Goal: Task Accomplishment & Management: Complete application form

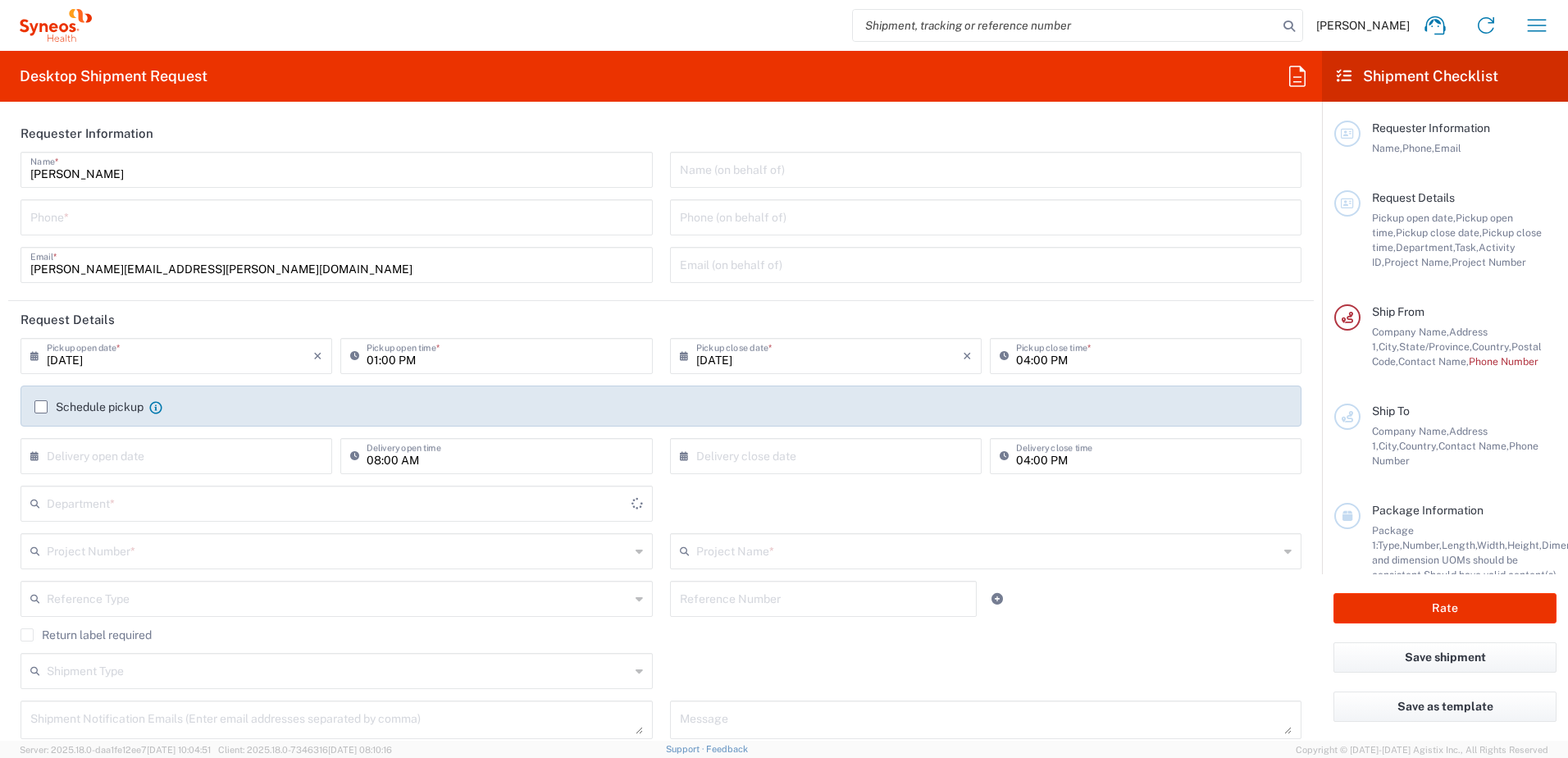
type input "3190"
type input "[US_STATE]"
type input "[GEOGRAPHIC_DATA]"
type input "[PERSON_NAME] Rsrch Grp ([GEOGRAPHIC_DATA]) In"
click at [1170, 197] on div "Name (on behalf of) Phone (on behalf of) Email (on behalf of)" at bounding box center [985, 222] width 649 height 143
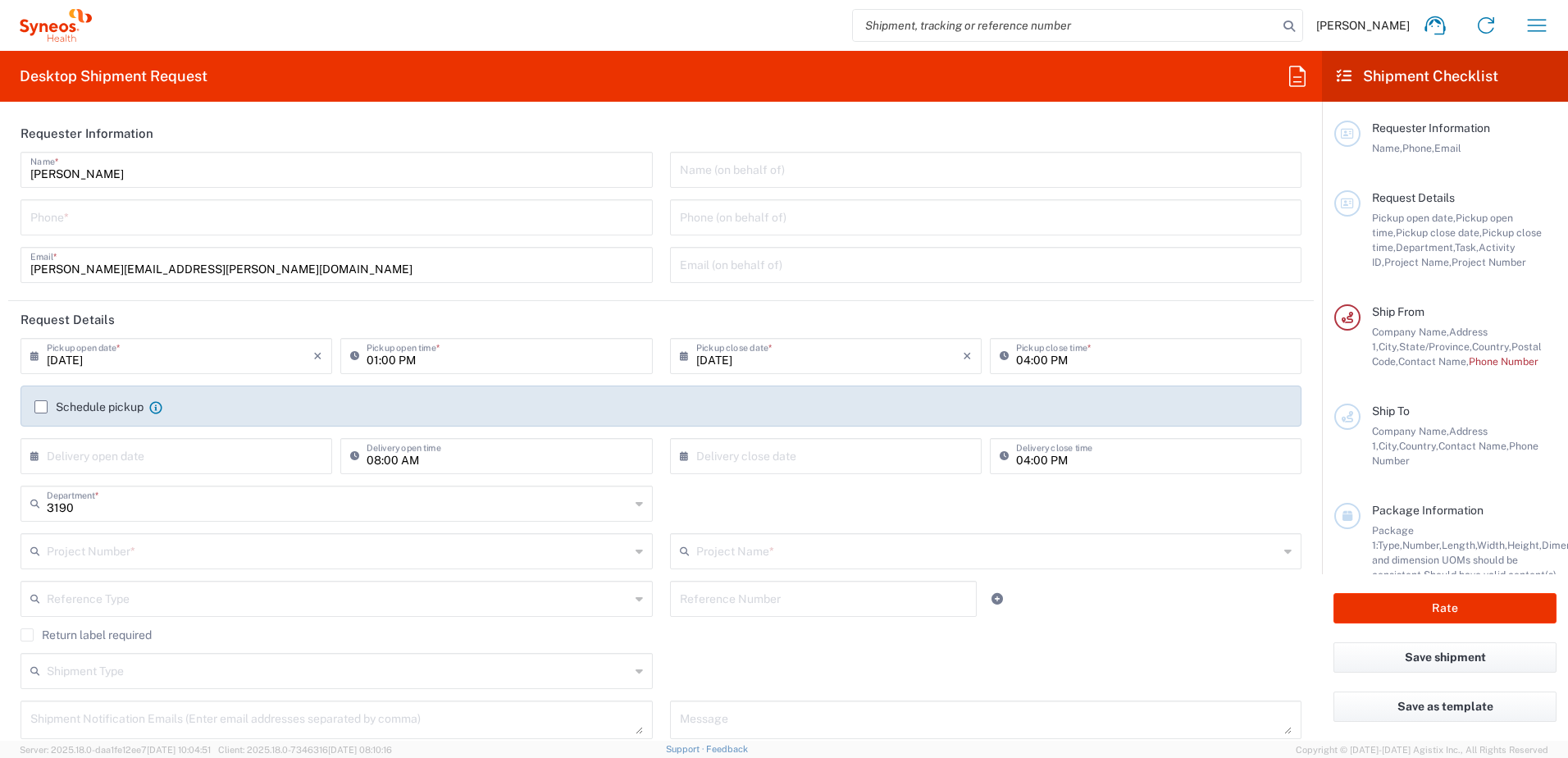
click at [229, 223] on input "tel" at bounding box center [336, 215] width 612 height 29
type input "3035422248"
type input "[PERSON_NAME][EMAIL_ADDRESS][PERSON_NAME][DOMAIN_NAME]"
type input "7054187"
type input "802-WWC-015"
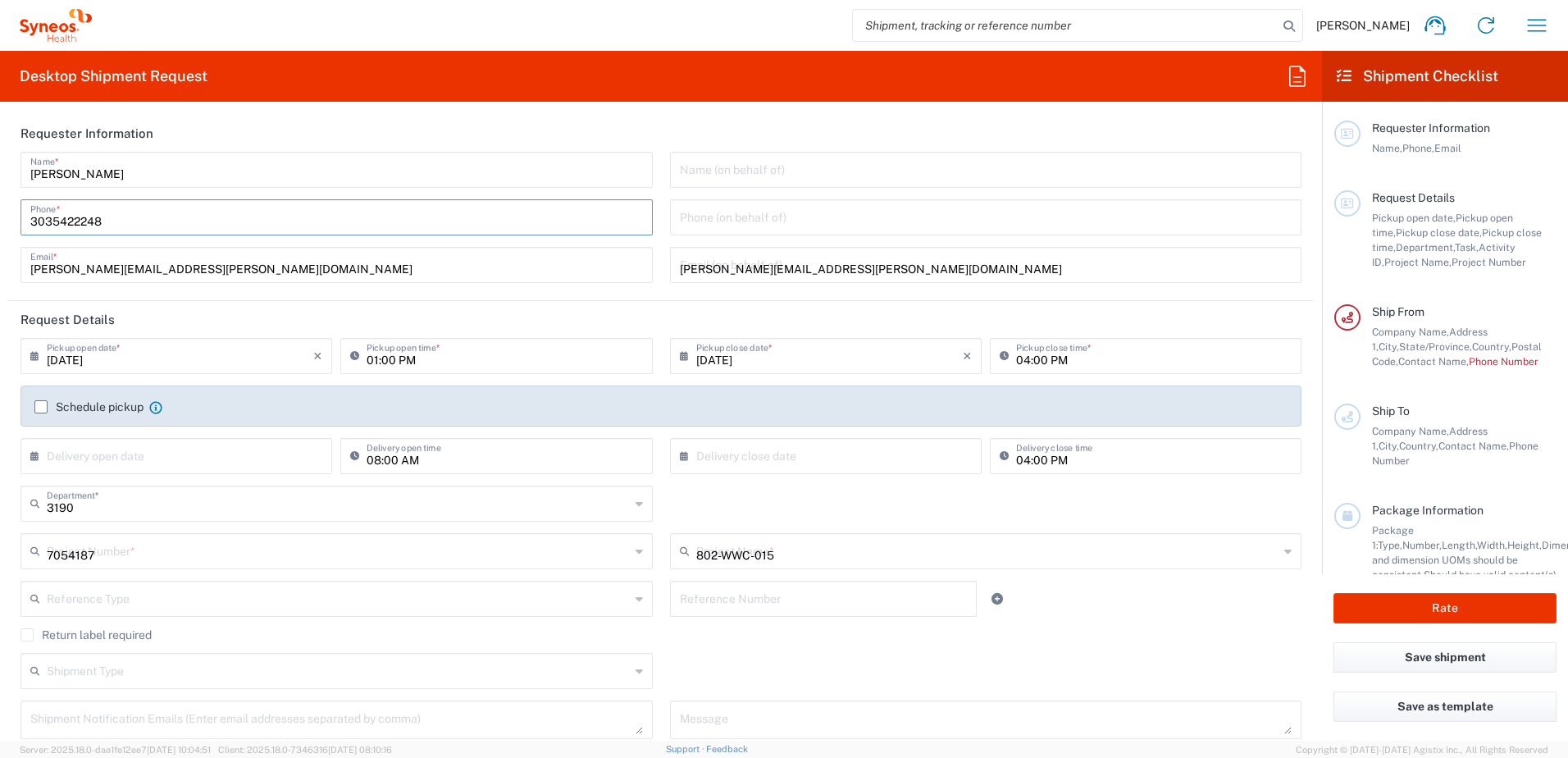
type input "8324759112"
type input "[PERSON_NAME]"
type input "[STREET_ADDRESS][PERSON_NAME]"
type input "SUITE 111"
type input "ST. [PERSON_NAME]"
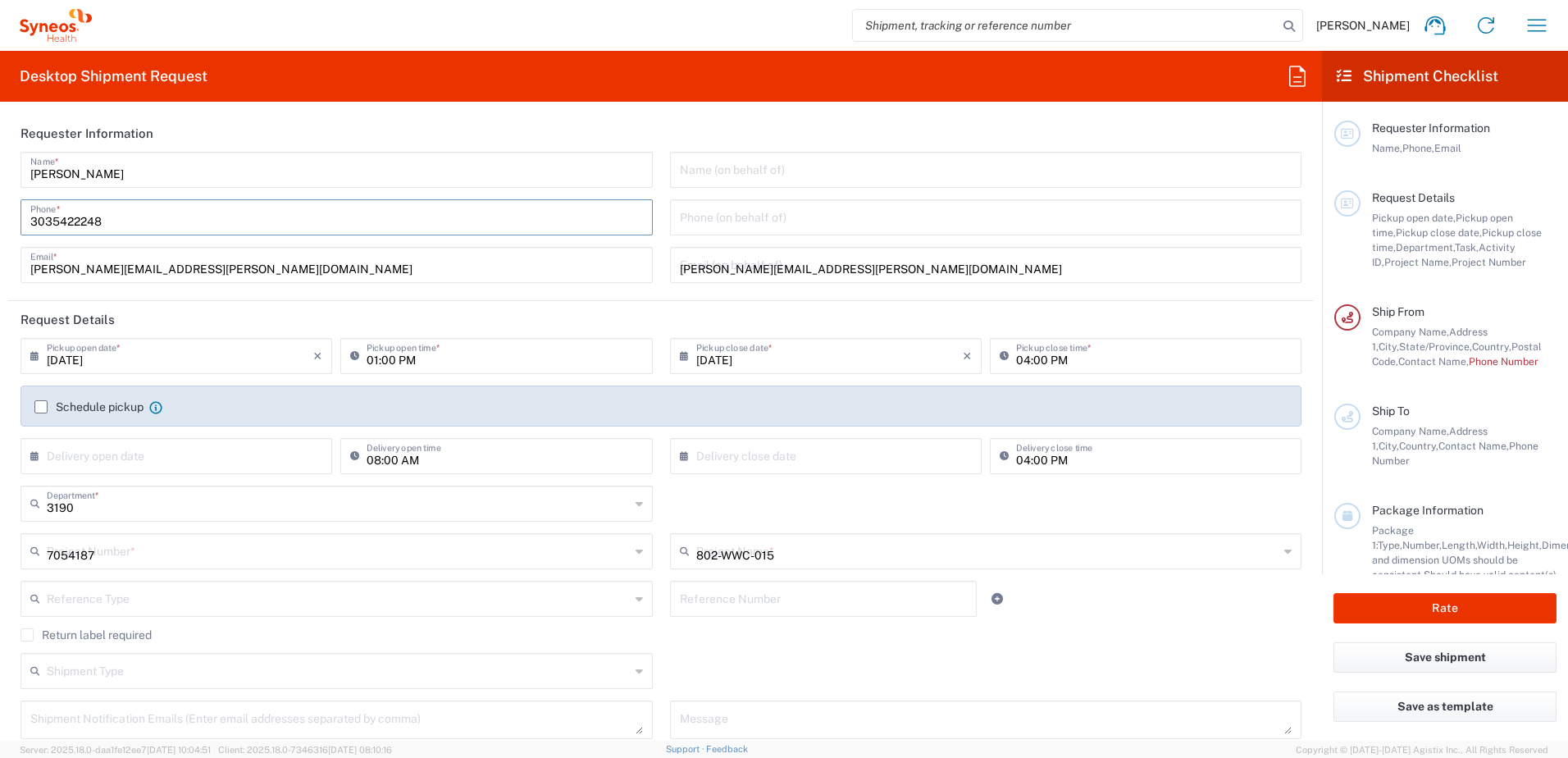
type input "63110"
type input "chr"
type input "3142736097"
type input "[PERSON_NAME][EMAIL_ADDRESS][PERSON_NAME][DOMAIN_NAME]"
type input "1"
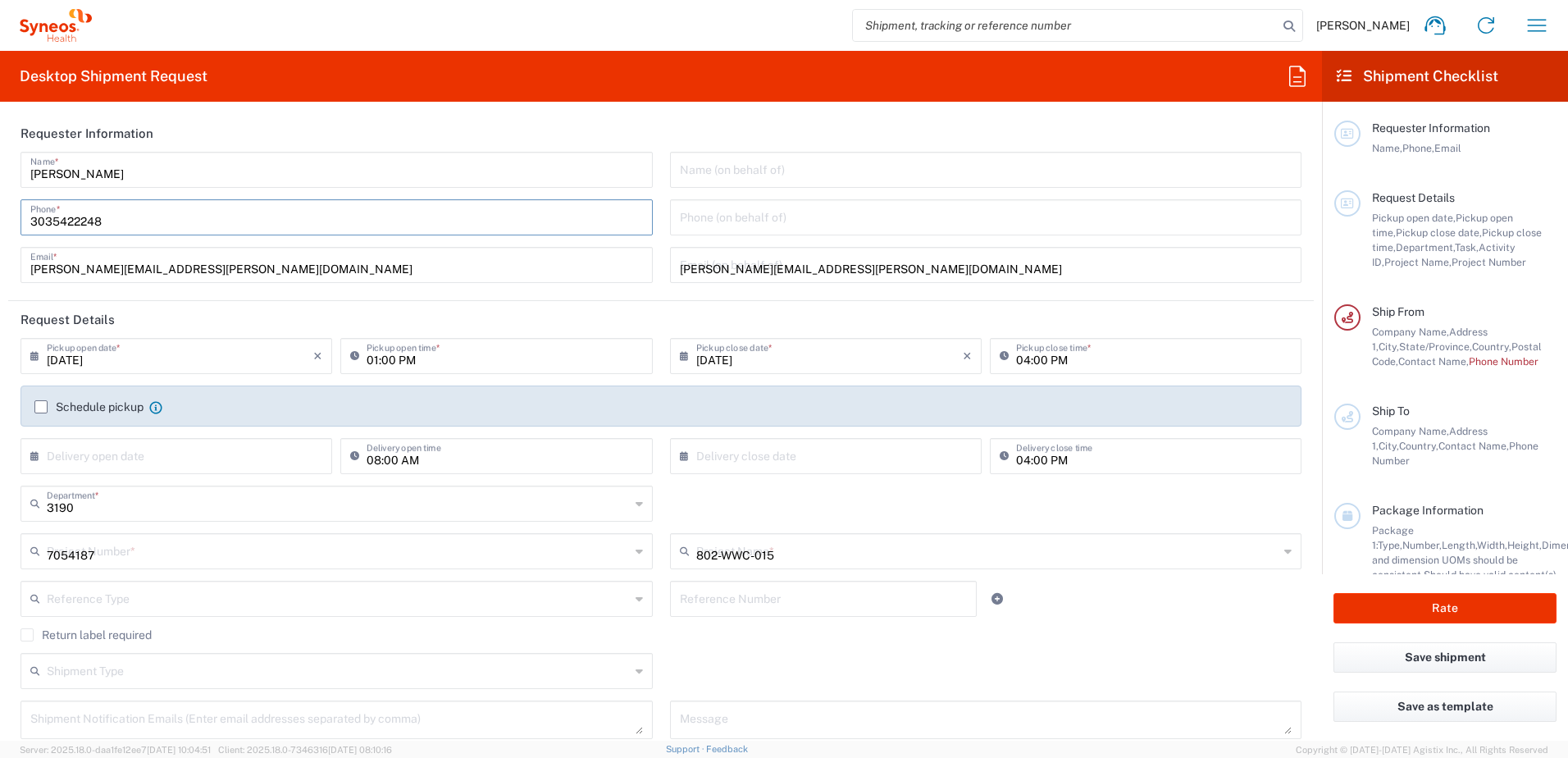
type input "9.5"
type input "12.5"
type input "0.25"
type input "0.45"
type input "[PERSON_NAME]"
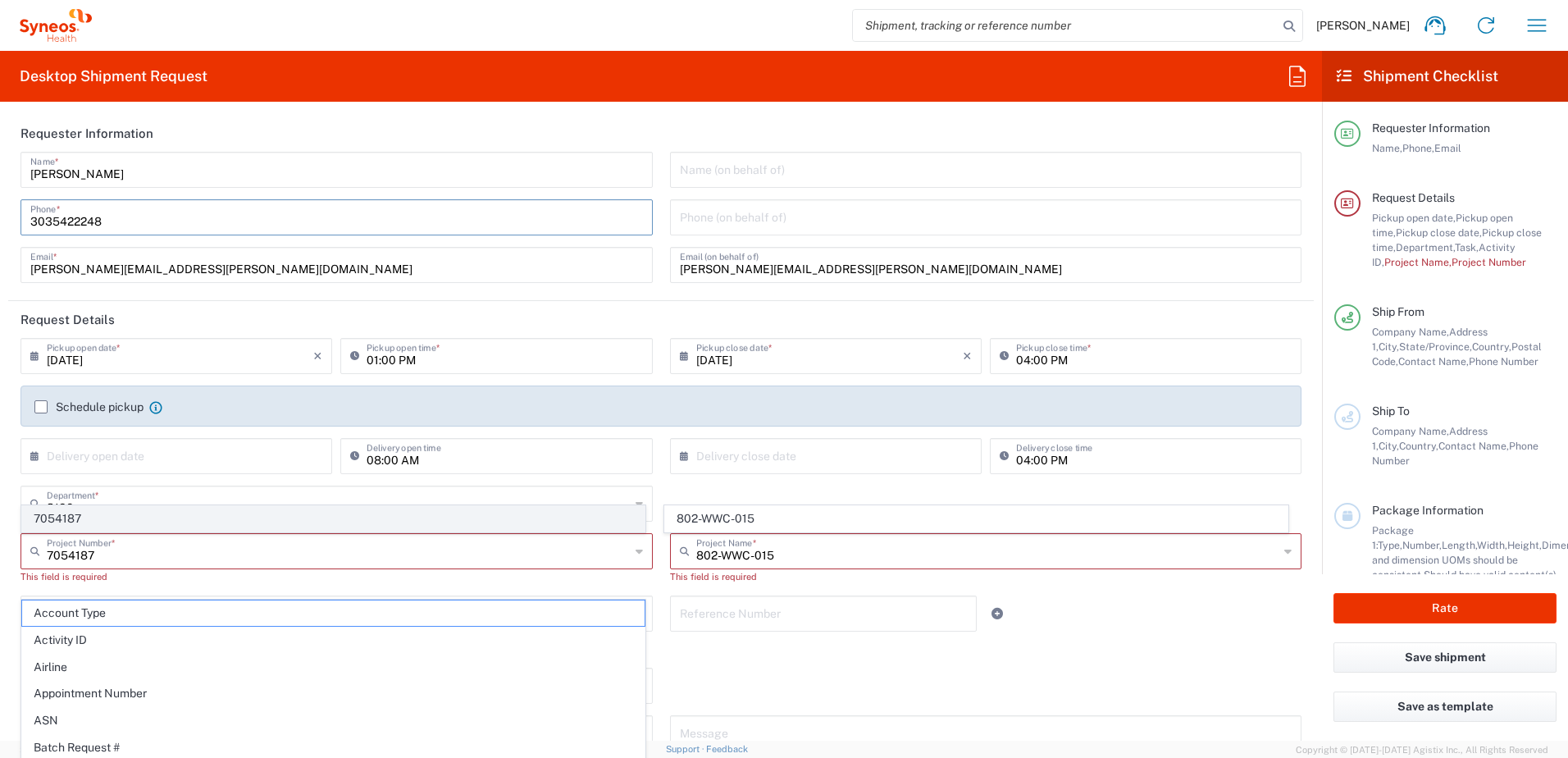
click at [150, 518] on span "7054187" at bounding box center [333, 518] width 622 height 25
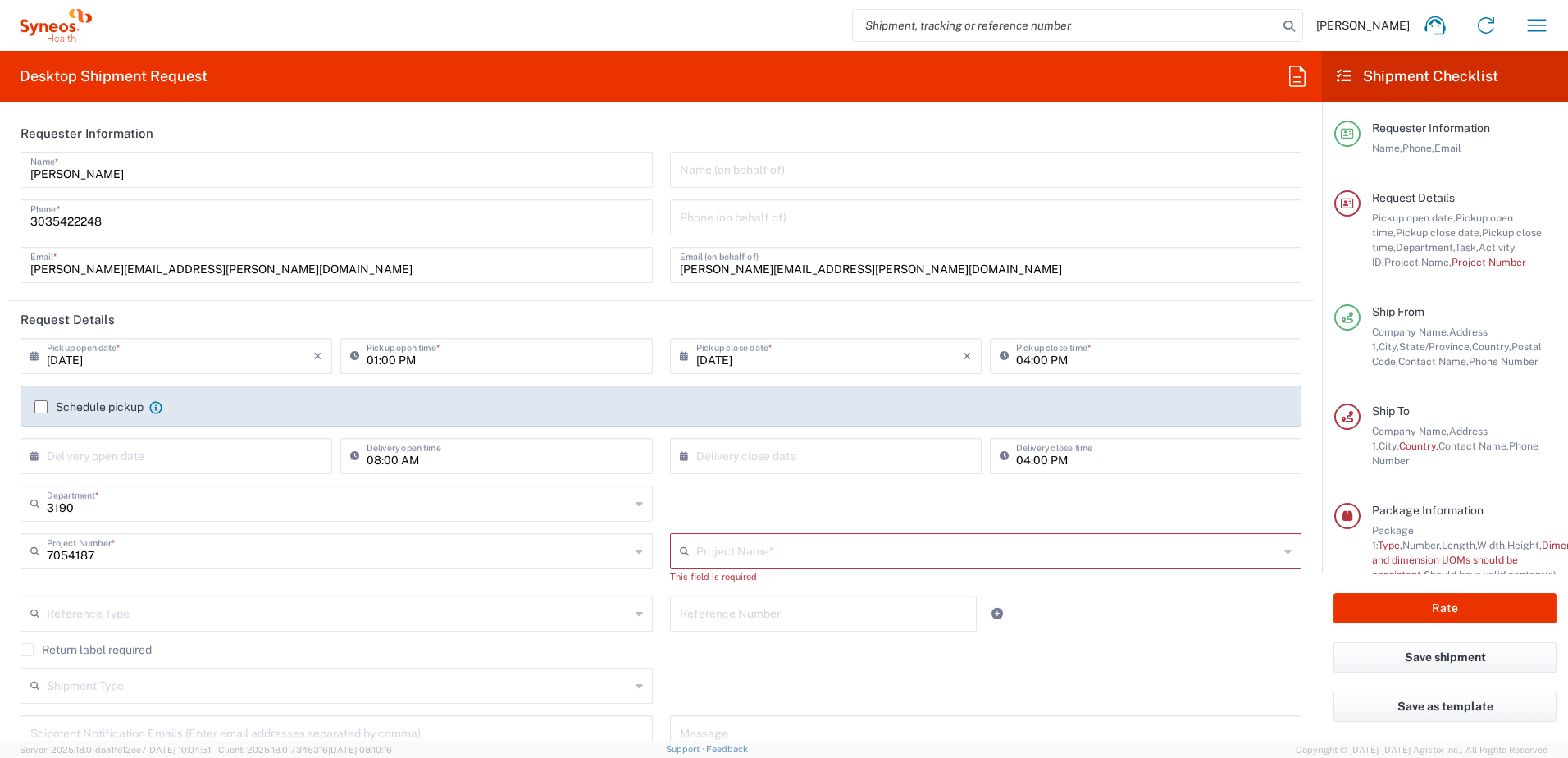
type input "802-WWC-015"
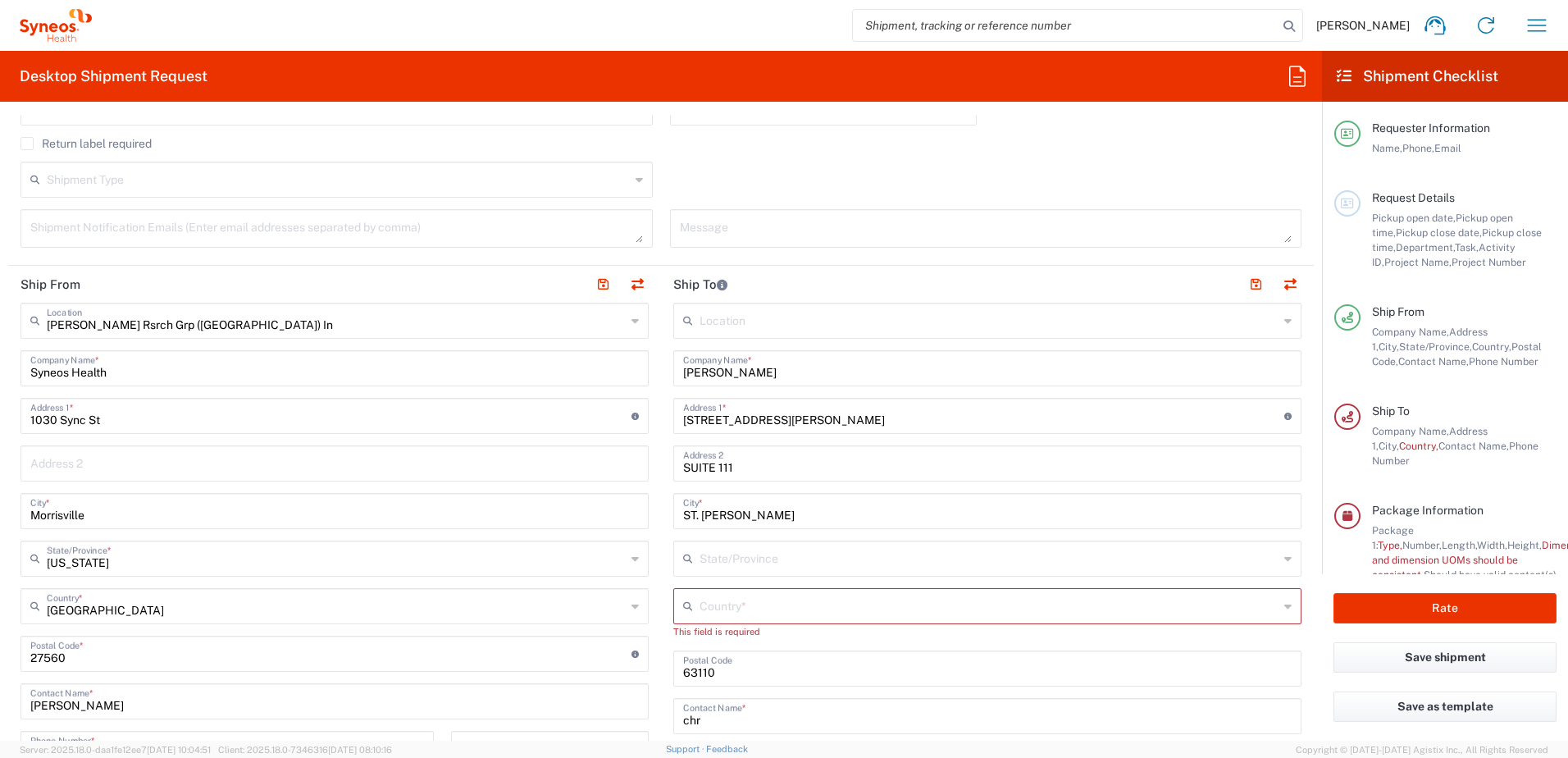
scroll to position [492, 0]
drag, startPoint x: 139, startPoint y: 362, endPoint x: -196, endPoint y: 384, distance: 335.7
click at [0, 384] on html "[PERSON_NAME] Home Shipment estimator Shipment tracking Desktop shipment reques…" at bounding box center [784, 379] width 1568 height 758
